Goal: Task Accomplishment & Management: Manage account settings

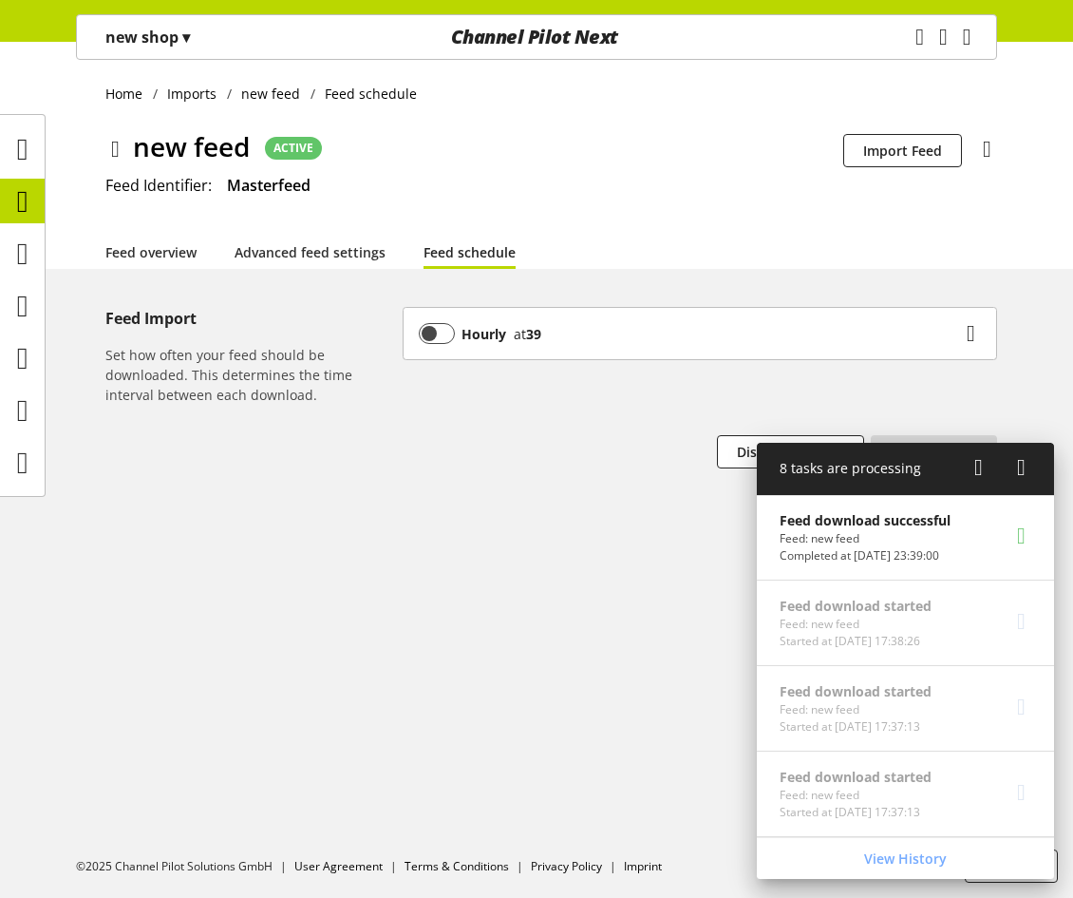
click at [551, 342] on div "Hourly at 39" at bounding box center [690, 333] width 542 height 21
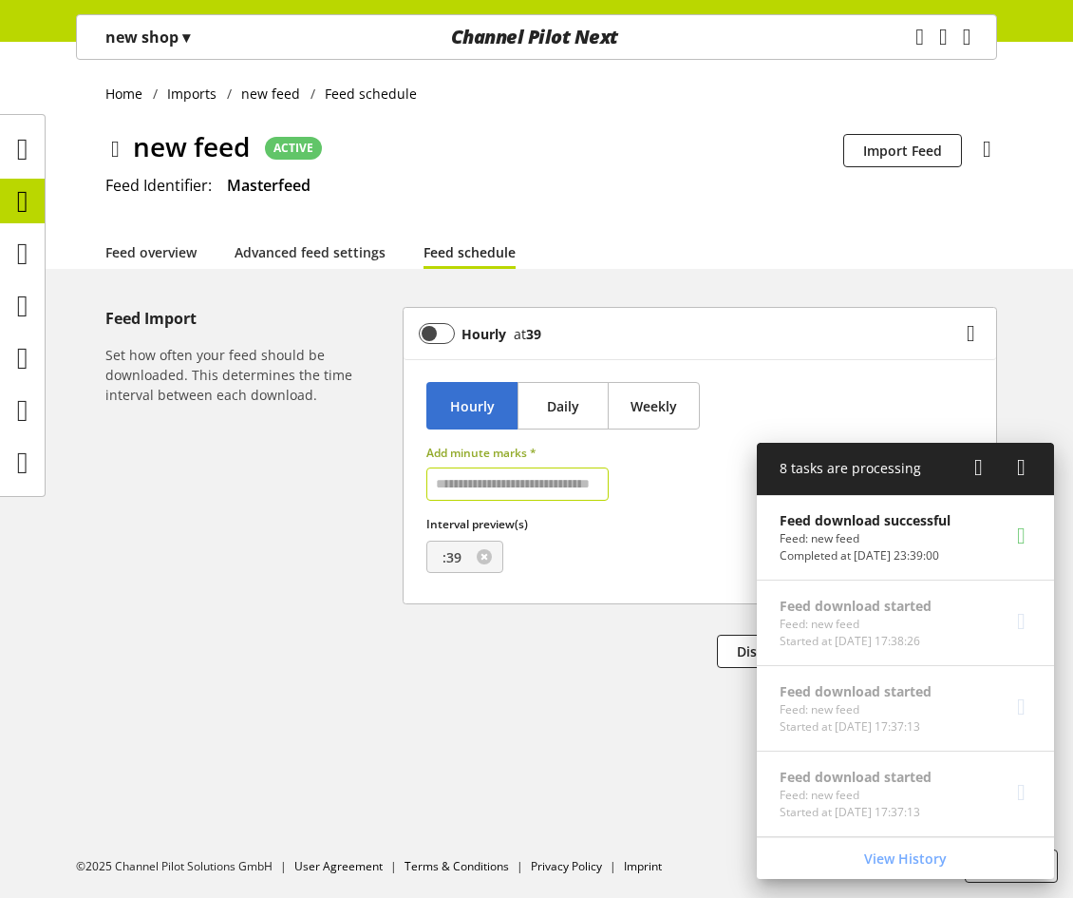
click at [513, 480] on input "text" at bounding box center [518, 483] width 182 height 33
type input "**"
click at [980, 470] on icon at bounding box center [979, 467] width 9 height 34
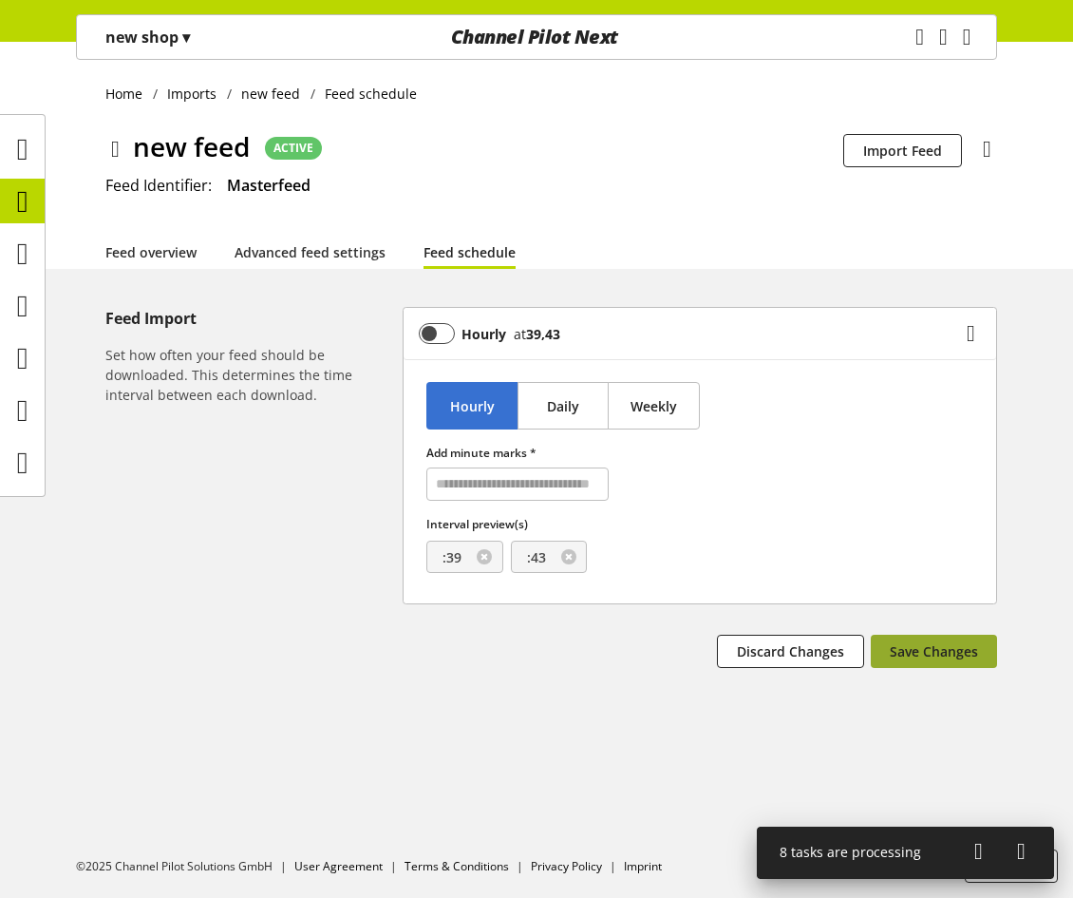
click at [972, 655] on span "Save Changes" at bounding box center [934, 651] width 88 height 20
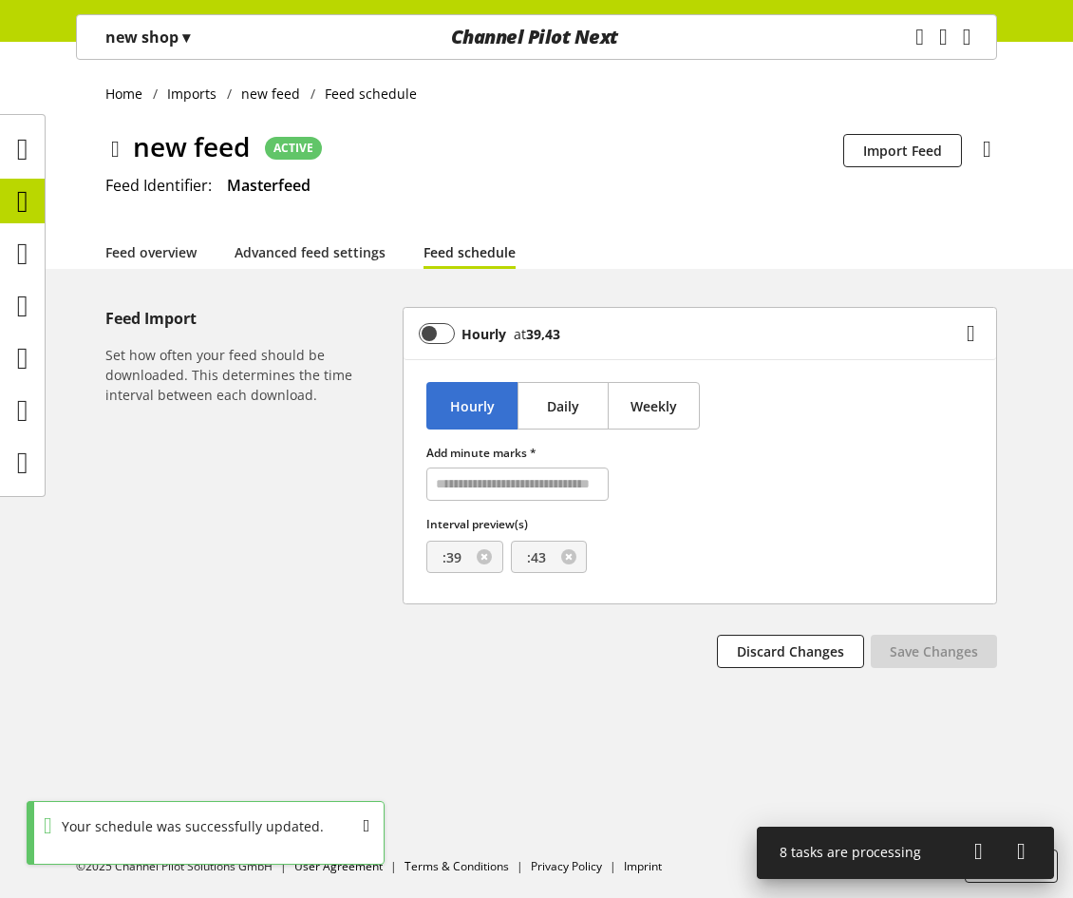
click at [979, 848] on icon at bounding box center [979, 851] width 9 height 34
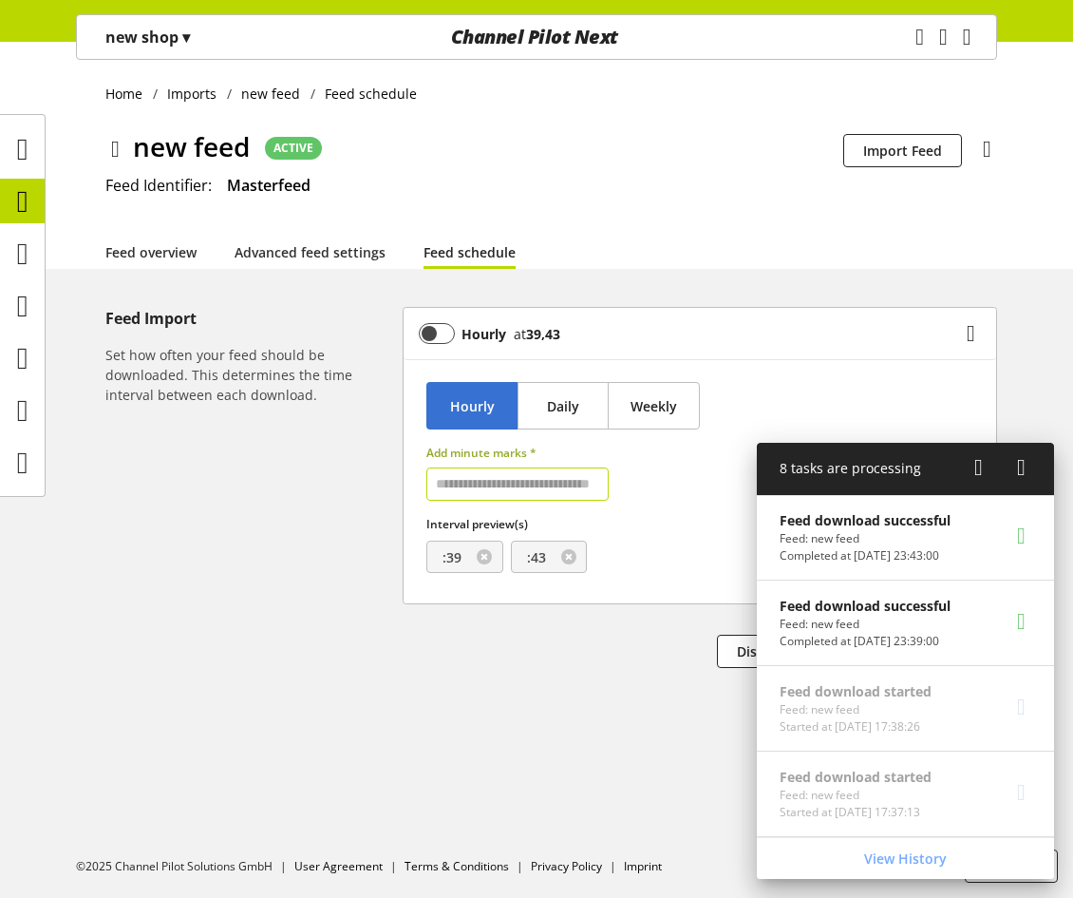
click at [527, 498] on input "text" at bounding box center [518, 483] width 182 height 33
type input "**"
click at [976, 475] on icon at bounding box center [979, 467] width 9 height 34
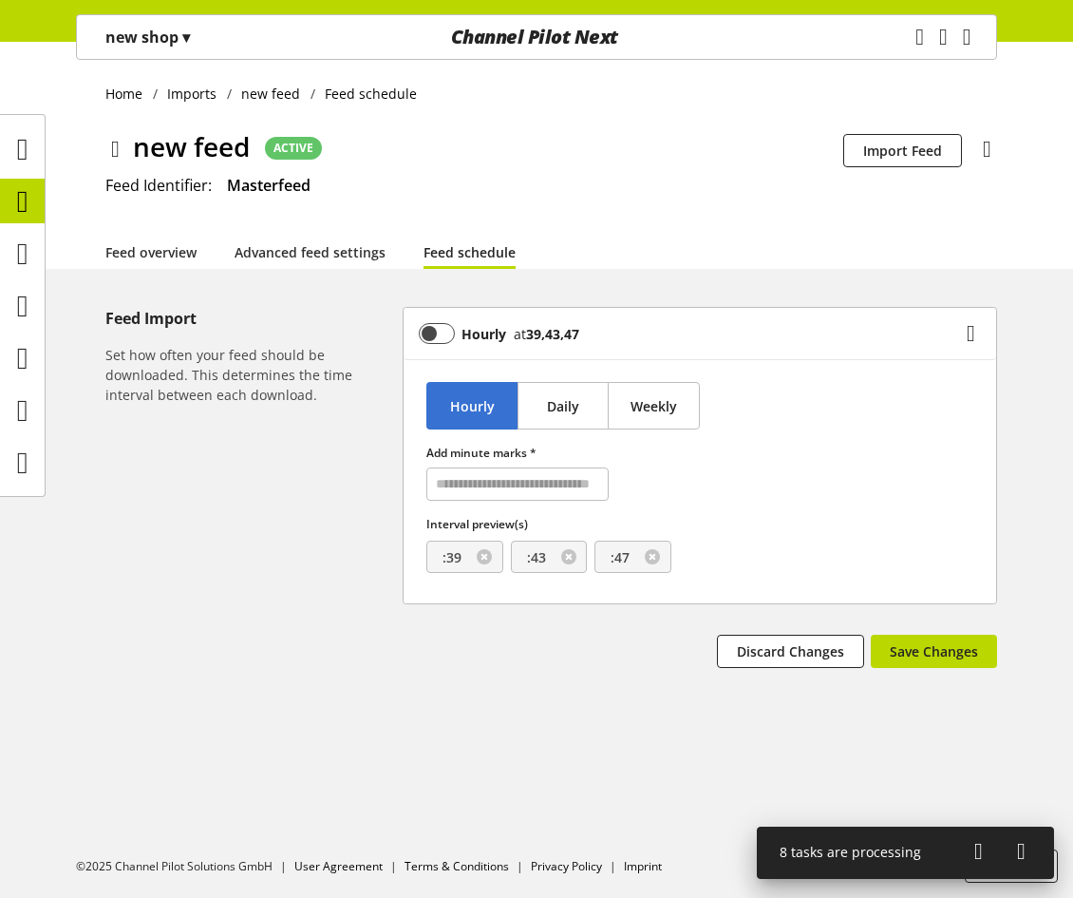
click at [940, 634] on div "Feed Import Set how often your feed should be downloaded. This determines the t…" at bounding box center [536, 525] width 1073 height 437
click at [934, 649] on span "Save Changes" at bounding box center [934, 651] width 88 height 20
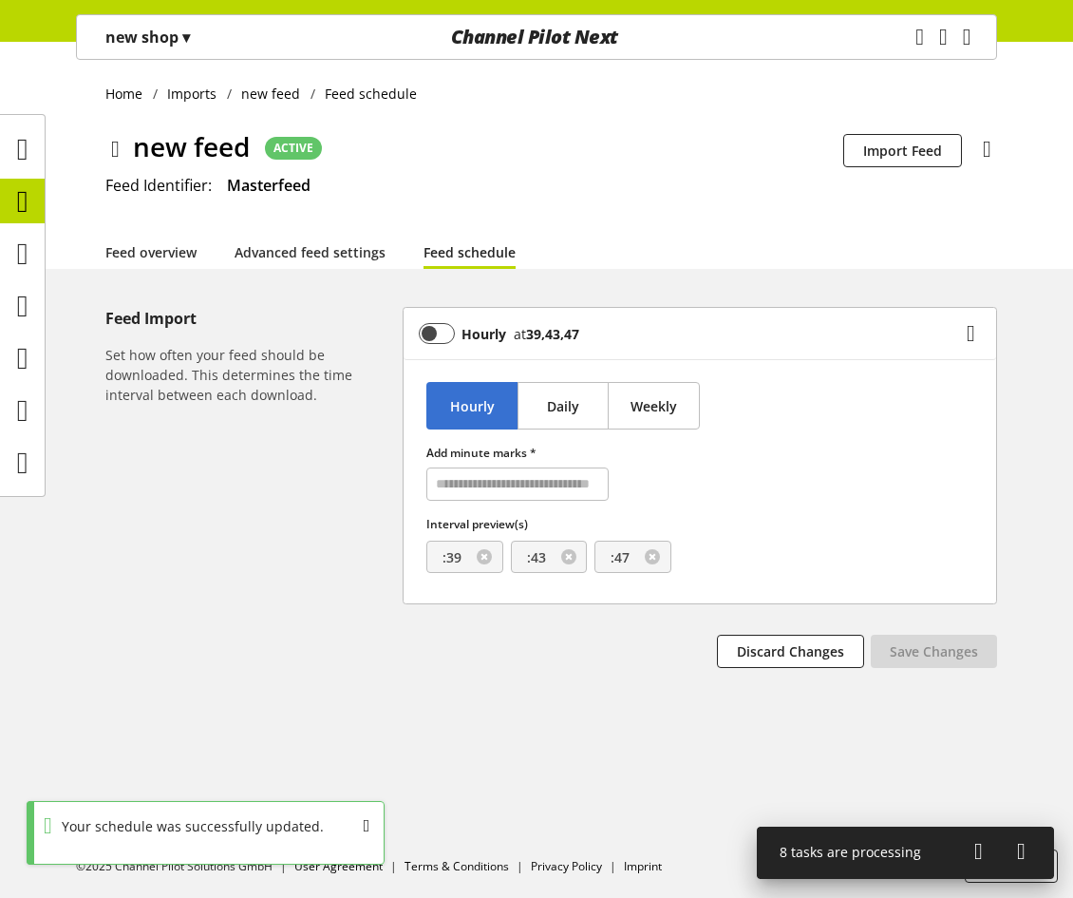
click at [983, 850] on icon at bounding box center [979, 851] width 9 height 34
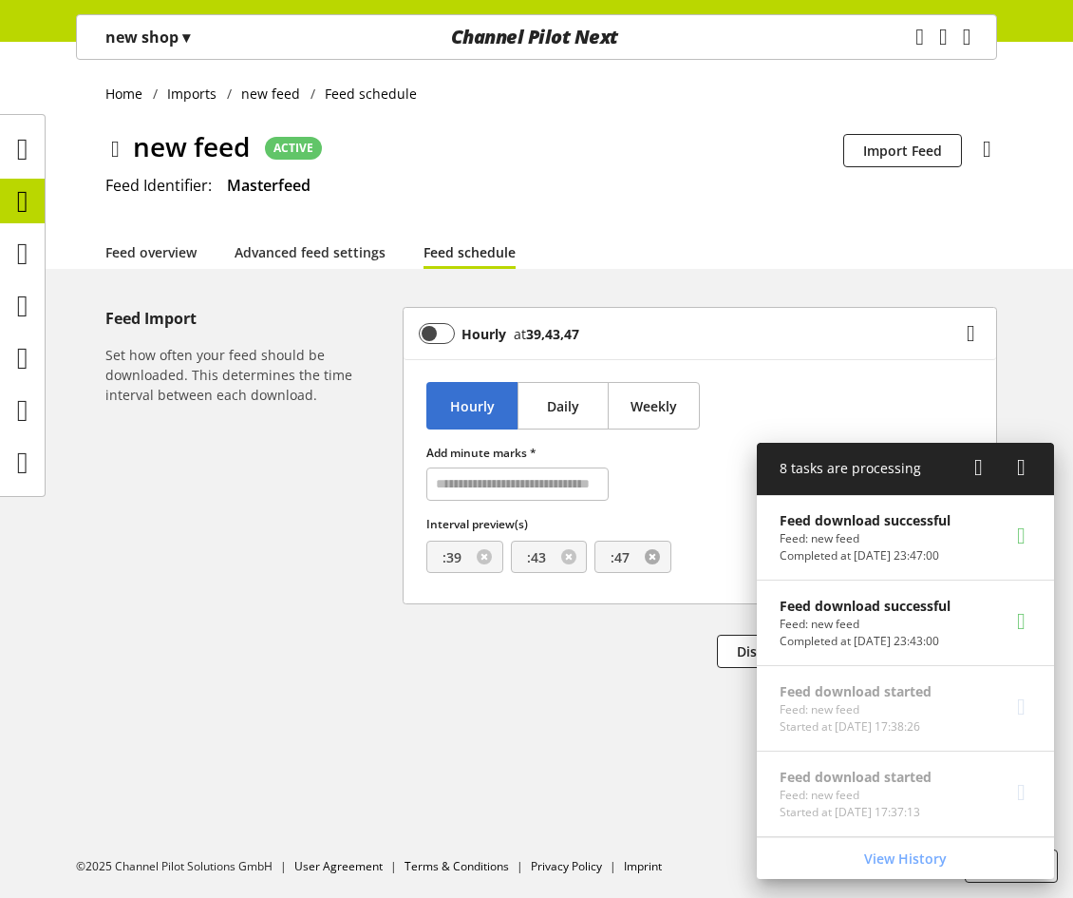
click at [653, 558] on link at bounding box center [652, 556] width 15 height 15
click at [567, 553] on link at bounding box center [568, 556] width 15 height 15
click at [483, 561] on link at bounding box center [484, 556] width 15 height 15
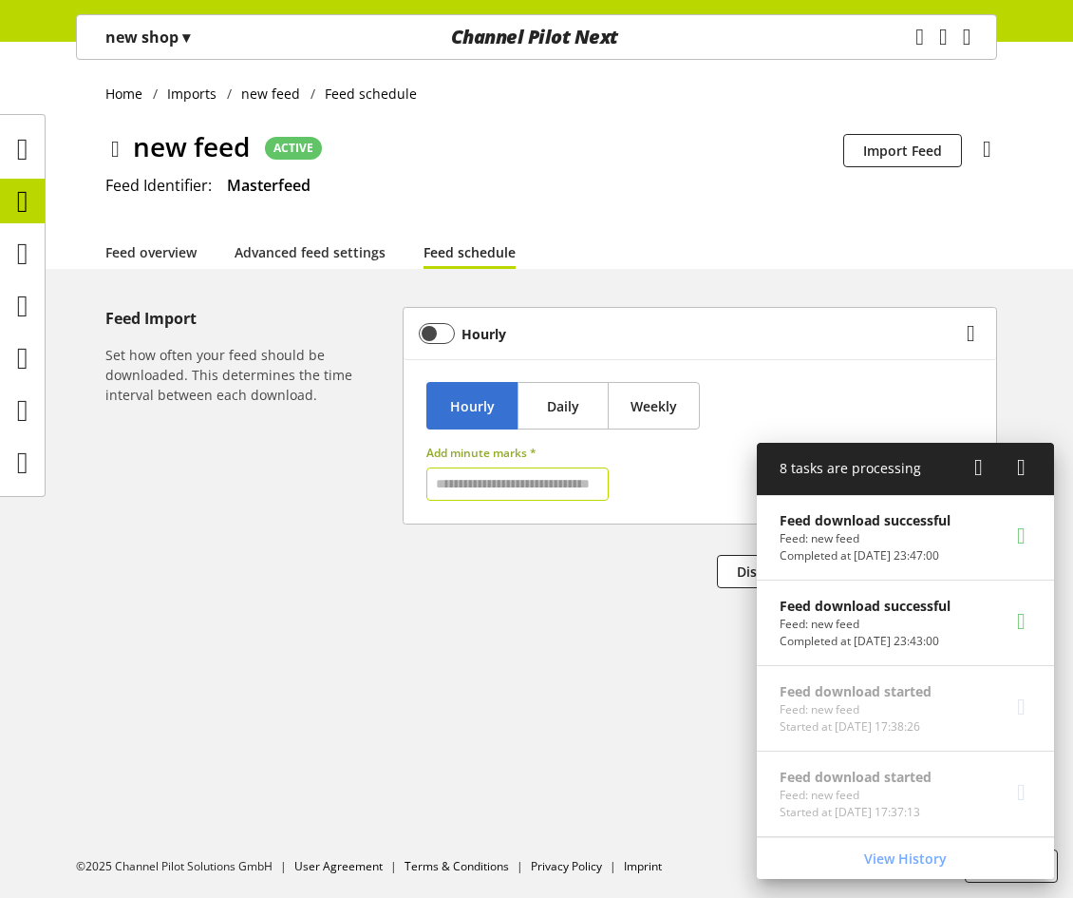
click at [468, 484] on input "text" at bounding box center [518, 483] width 182 height 33
type input "**"
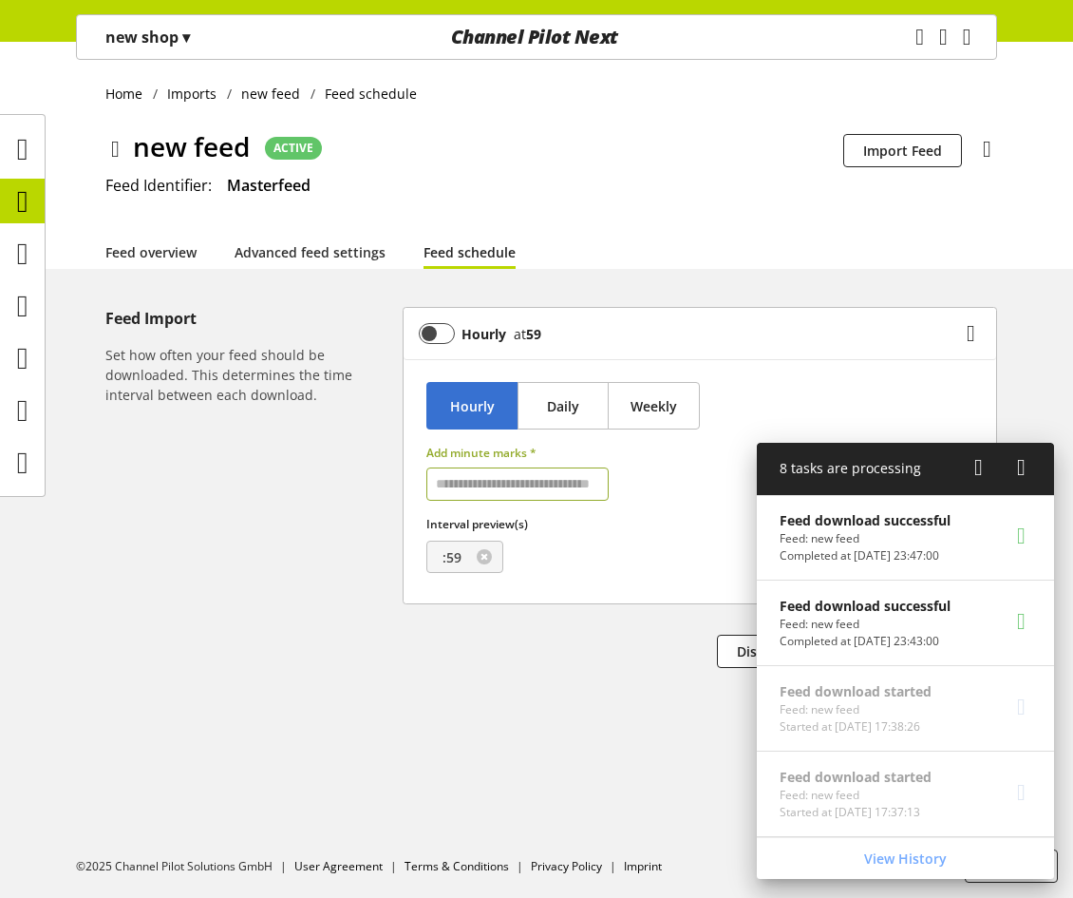
click at [977, 467] on icon at bounding box center [979, 467] width 9 height 34
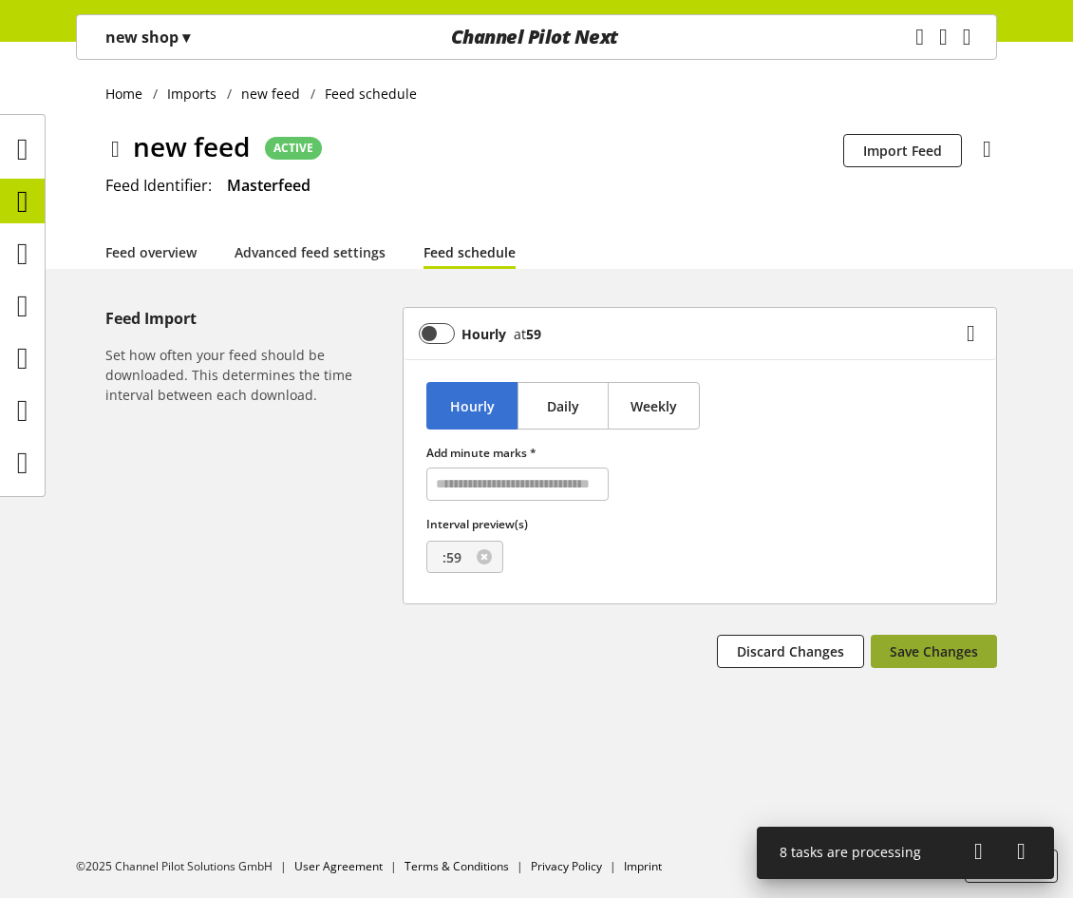
click at [934, 649] on span "Save Changes" at bounding box center [934, 651] width 88 height 20
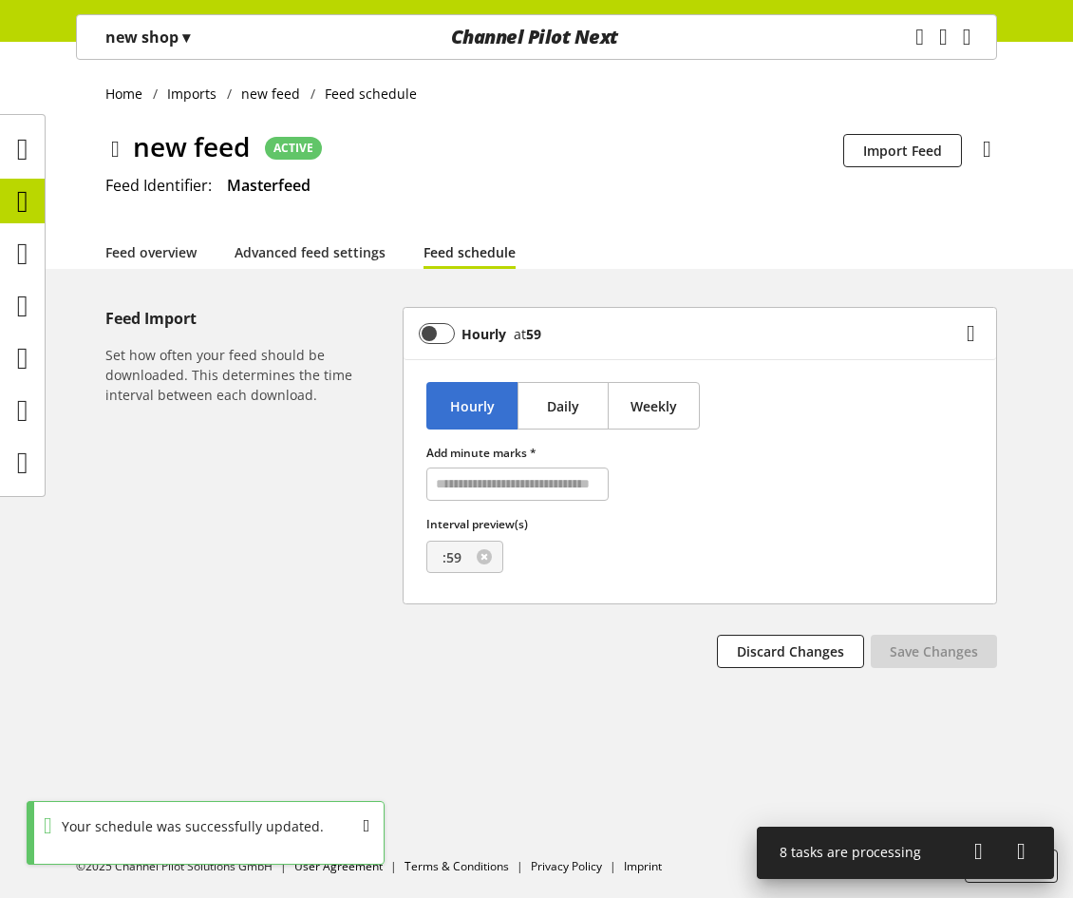
click at [975, 852] on icon at bounding box center [979, 851] width 9 height 34
